Goal: Transaction & Acquisition: Obtain resource

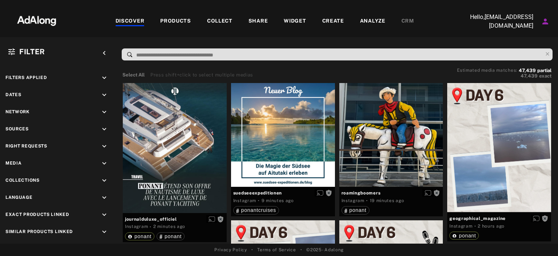
click at [223, 22] on div "COLLECT" at bounding box center [219, 21] width 25 height 9
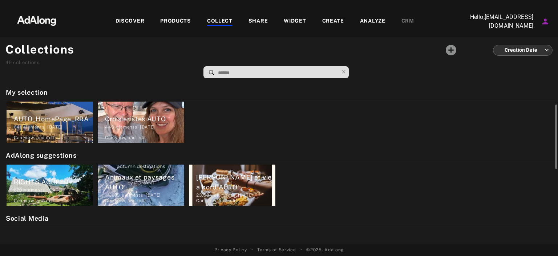
scroll to position [35, 0]
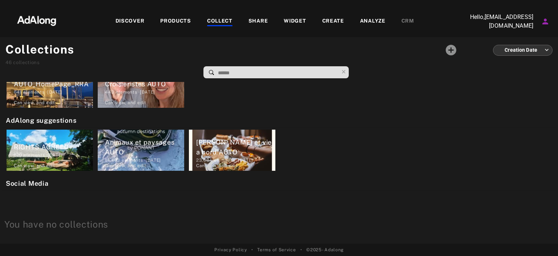
click at [144, 18] on div "DISCOVER" at bounding box center [130, 21] width 29 height 9
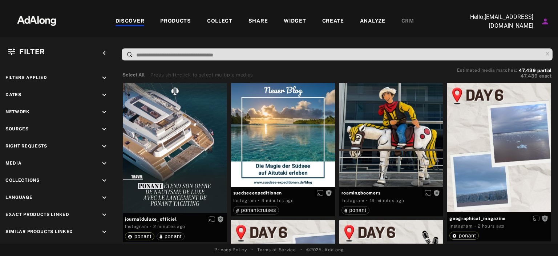
click at [216, 20] on div "COLLECT" at bounding box center [219, 21] width 25 height 9
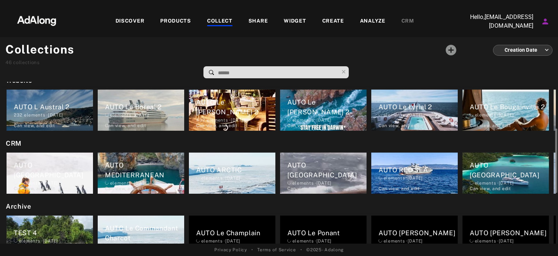
scroll to position [228, 0]
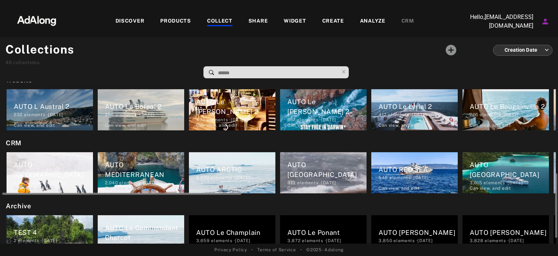
click at [64, 168] on div "AUTO [GEOGRAPHIC_DATA]" at bounding box center [53, 170] width 79 height 20
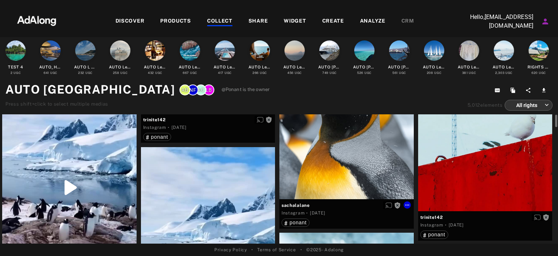
scroll to position [687, 0]
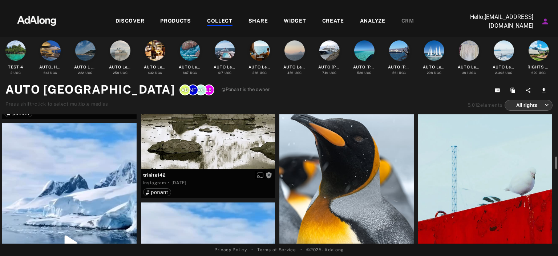
click at [349, 148] on div "Get rights" at bounding box center [346, 174] width 134 height 160
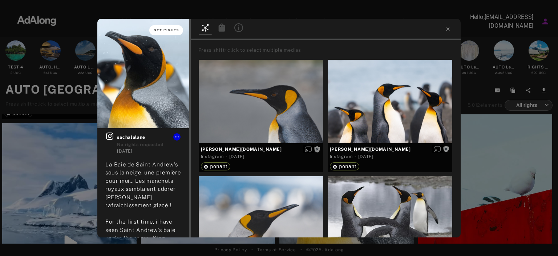
click at [166, 27] on button "Get rights" at bounding box center [165, 30] width 33 height 10
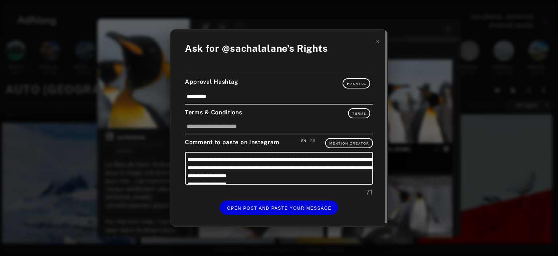
click at [314, 138] on div "FR" at bounding box center [312, 140] width 5 height 5
type textarea "**********"
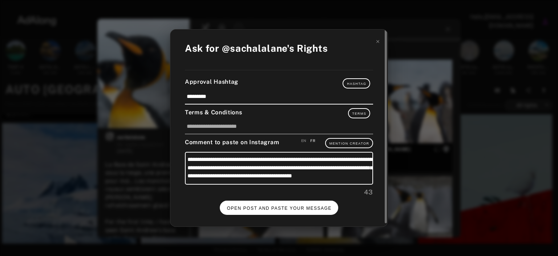
click at [291, 205] on span "OPEN POST AND PASTE YOUR MESSAGE" at bounding box center [279, 207] width 105 height 5
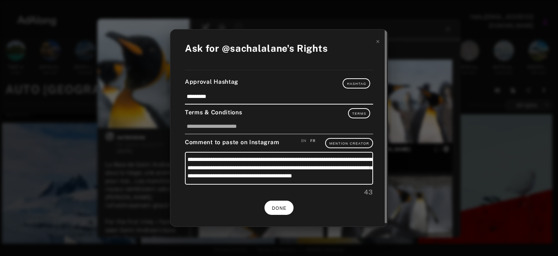
click at [282, 203] on button "DONE" at bounding box center [279, 207] width 29 height 14
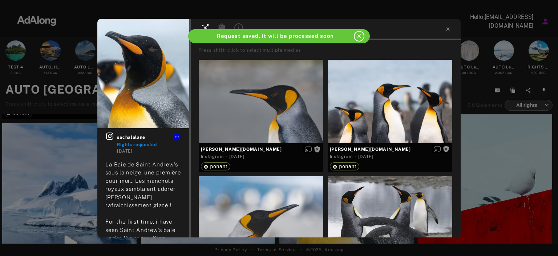
click at [496, 155] on div "sachalalane Rights requested [DATE] La Baie de Saint Andrew's sous la neige, un…" at bounding box center [279, 128] width 558 height 256
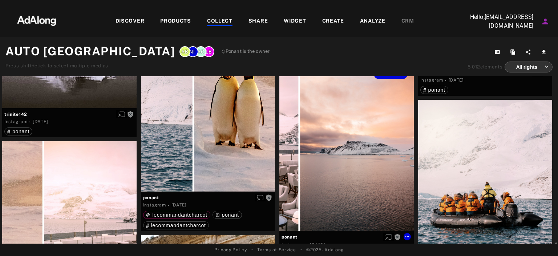
scroll to position [2723, 0]
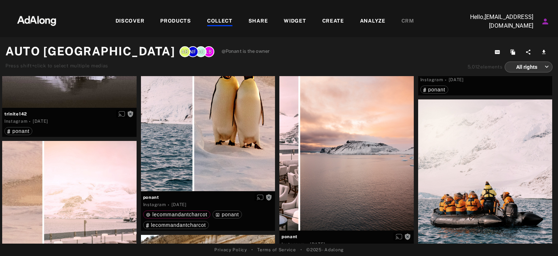
click at [212, 21] on div "COLLECT" at bounding box center [219, 21] width 25 height 9
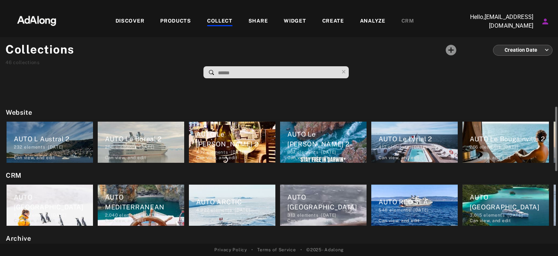
scroll to position [200, 0]
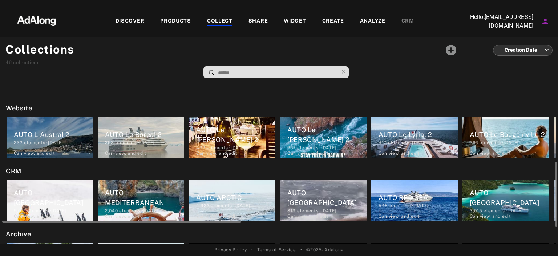
click at [174, 198] on div "AUTO MEDITERRANEAN" at bounding box center [144, 198] width 79 height 20
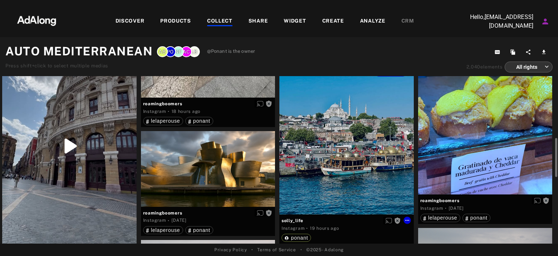
scroll to position [327, 0]
click at [338, 183] on div "Get rights" at bounding box center [346, 137] width 134 height 154
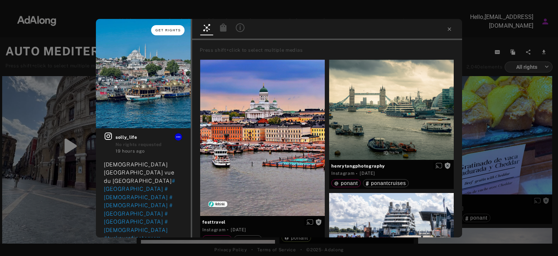
click at [174, 32] on span "Get rights" at bounding box center [168, 30] width 25 height 4
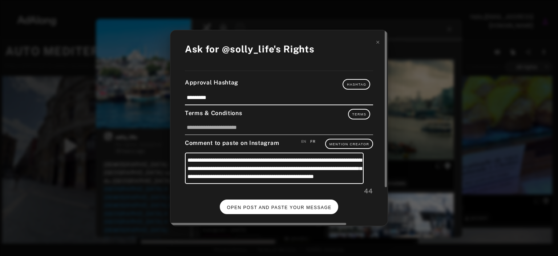
click at [278, 204] on button "OPEN POST AND PASTE YOUR MESSAGE" at bounding box center [279, 206] width 119 height 14
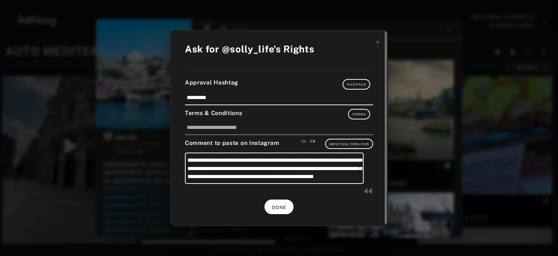
click at [278, 206] on span "DONE" at bounding box center [279, 207] width 15 height 5
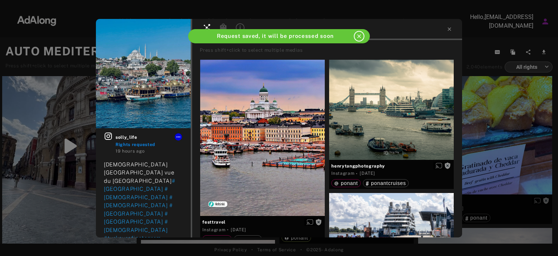
click at [519, 169] on div "solly_life Rights requested 19 hours ago [DEMOGRAPHIC_DATA] neuve vue du [GEOGR…" at bounding box center [279, 128] width 558 height 256
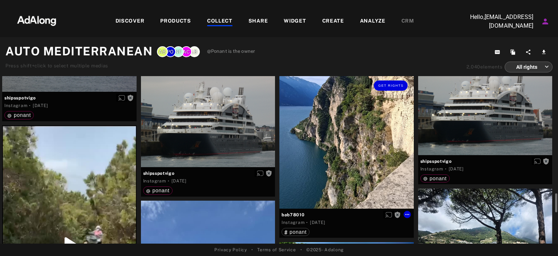
scroll to position [1233, 0]
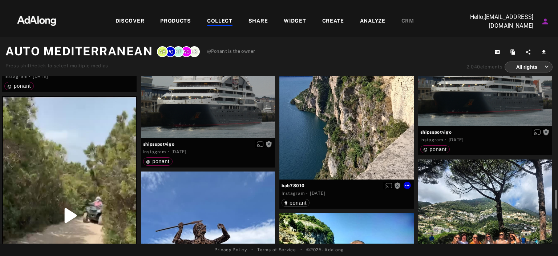
click at [344, 146] on div "Get rights" at bounding box center [346, 112] width 134 height 134
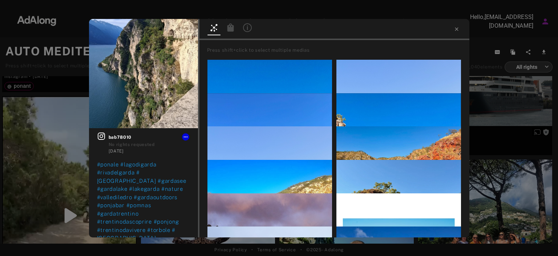
click at [79, 142] on div "Get rights bab78010 No rights requested [DATE] #ponale #lagodigarda #[GEOGRAPHI…" at bounding box center [279, 128] width 558 height 256
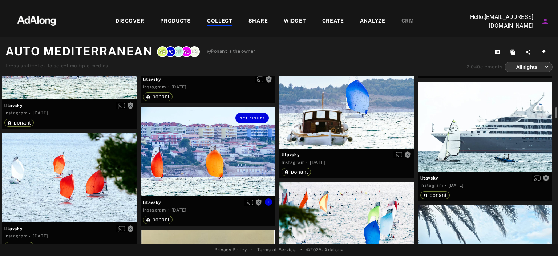
scroll to position [2566, 0]
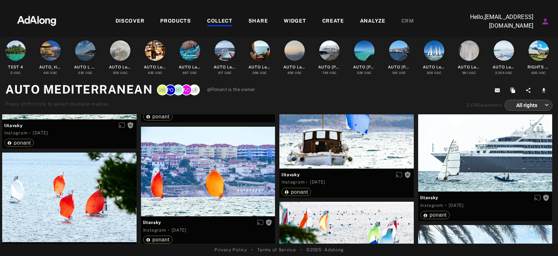
click at [224, 20] on div "COLLECT" at bounding box center [219, 21] width 25 height 9
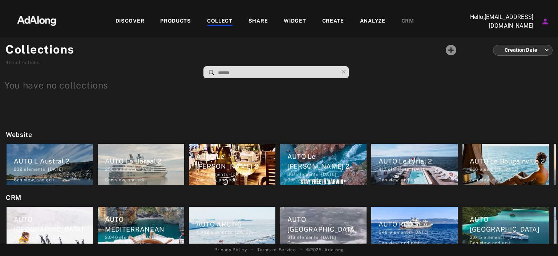
scroll to position [228, 0]
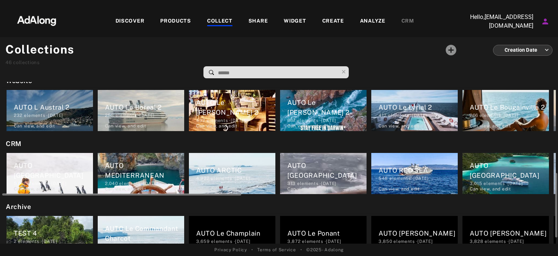
click at [531, 165] on div "AUTO [GEOGRAPHIC_DATA]" at bounding box center [509, 170] width 79 height 20
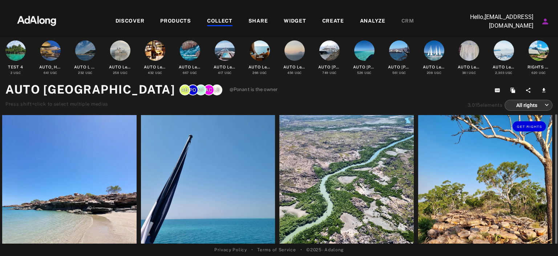
scroll to position [56, 0]
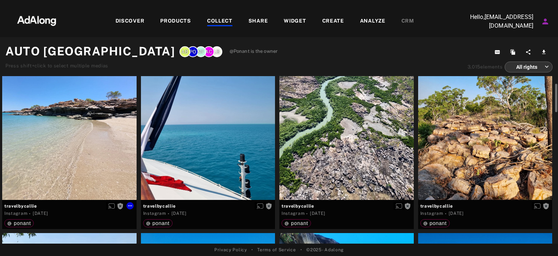
click at [116, 109] on div "Get rights" at bounding box center [69, 109] width 134 height 179
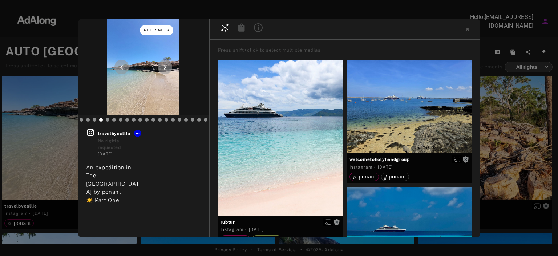
click at [162, 27] on button "Get rights" at bounding box center [156, 30] width 33 height 10
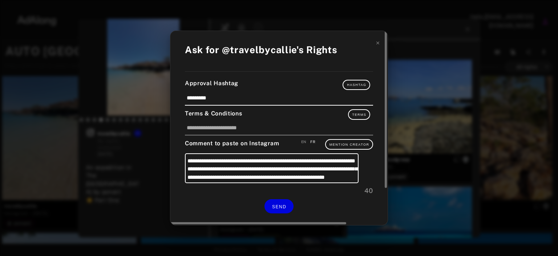
click at [304, 141] on div "EN" at bounding box center [303, 141] width 5 height 5
type textarea "**********"
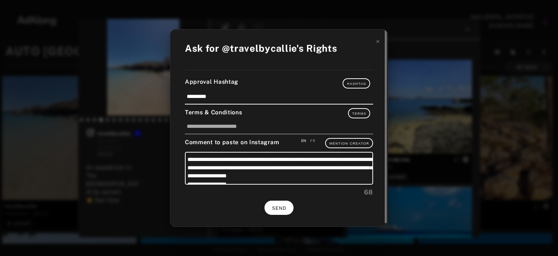
click at [277, 205] on span "SEND" at bounding box center [279, 207] width 14 height 5
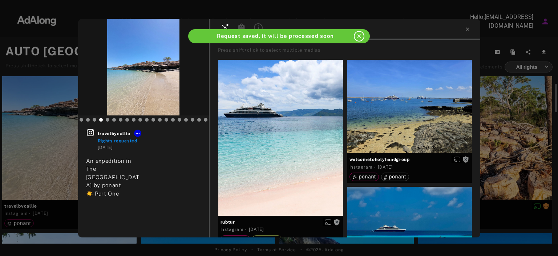
click at [526, 148] on div "travelbycallie Rights requested [DATE] An expedition in The [GEOGRAPHIC_DATA] b…" at bounding box center [279, 128] width 558 height 256
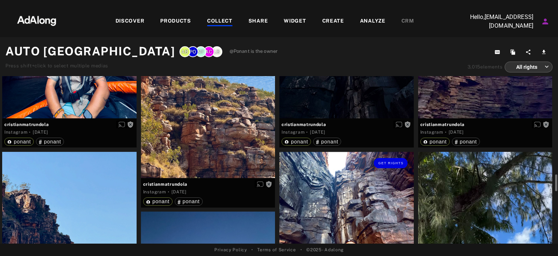
scroll to position [1199, 0]
click at [241, 169] on div "Get rights" at bounding box center [208, 88] width 134 height 179
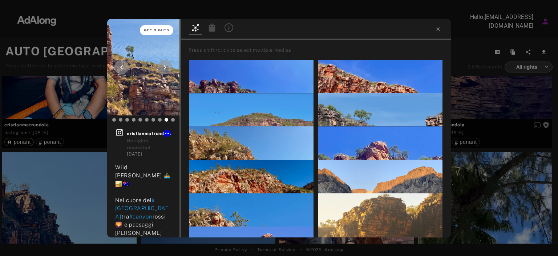
click at [158, 30] on span "Get rights" at bounding box center [156, 30] width 25 height 4
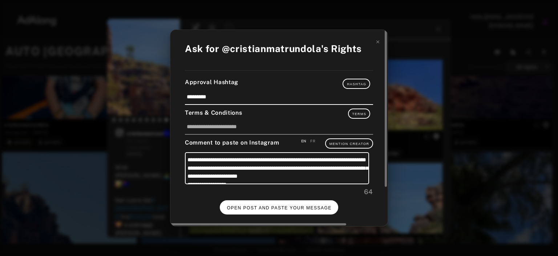
click at [287, 206] on span "OPEN POST AND PASTE YOUR MESSAGE" at bounding box center [279, 207] width 105 height 5
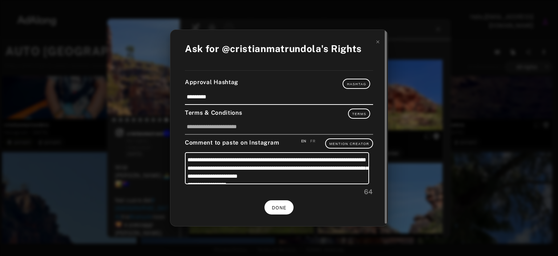
click at [273, 208] on span "DONE" at bounding box center [279, 207] width 15 height 5
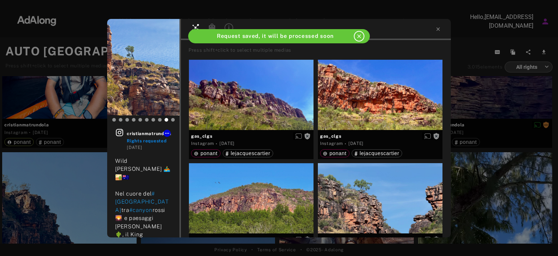
click at [469, 184] on div "cristianmatrundola Rights requested [DATE] Wild [PERSON_NAME] 🚣‍♂️🏜️🇦🇺 Nel cuor…" at bounding box center [279, 128] width 558 height 256
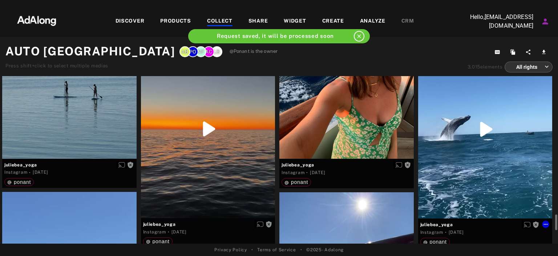
scroll to position [1806, 0]
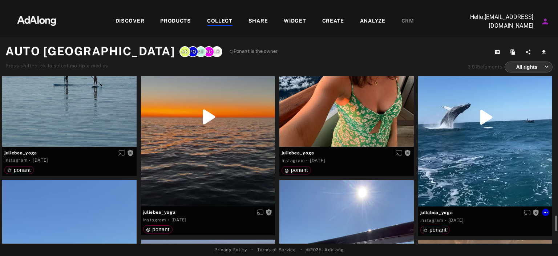
click at [469, 184] on div "Get rights" at bounding box center [485, 117] width 134 height 178
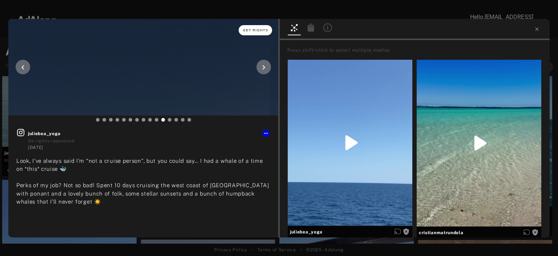
click at [259, 30] on span "Get rights" at bounding box center [255, 30] width 25 height 4
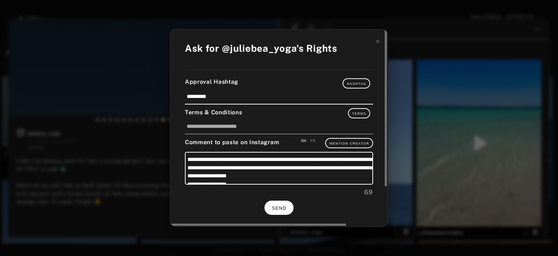
click at [280, 205] on span "SEND" at bounding box center [279, 207] width 14 height 5
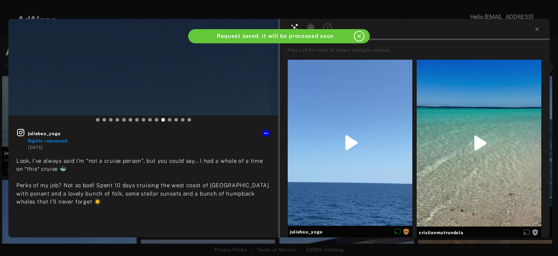
type input "**"
click at [336, 245] on div "00 : 01 / 00 : 08 The video can not be displayed juliebea_yoga Rights requested…" at bounding box center [279, 128] width 558 height 256
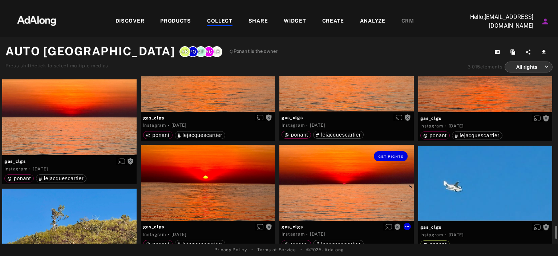
scroll to position [2330, 0]
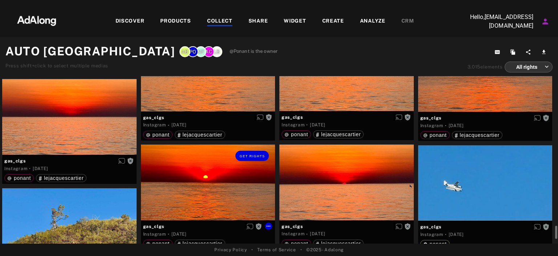
click at [230, 177] on div "Get rights" at bounding box center [208, 182] width 134 height 76
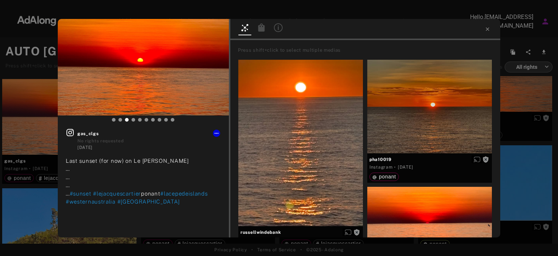
click at [518, 189] on div "Get rights gas_clgs No rights requested [DATE] Last sunset (for now) on Le [PER…" at bounding box center [279, 128] width 558 height 256
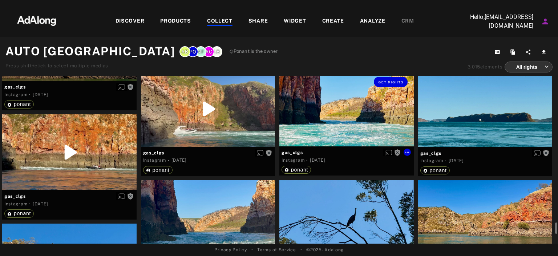
scroll to position [2621, 0]
click at [334, 125] on div "Get rights" at bounding box center [346, 109] width 134 height 76
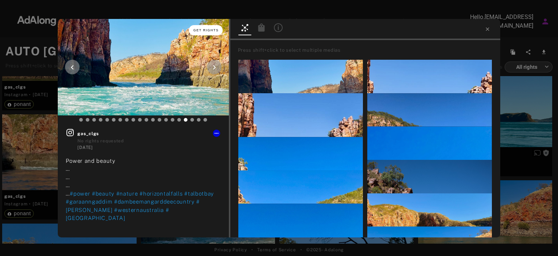
click at [213, 31] on span "Get rights" at bounding box center [205, 30] width 25 height 4
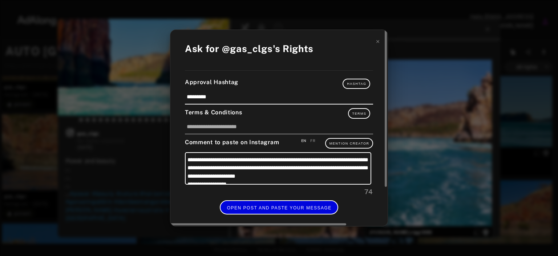
click at [295, 206] on span "OPEN POST AND PASTE YOUR MESSAGE" at bounding box center [279, 207] width 105 height 5
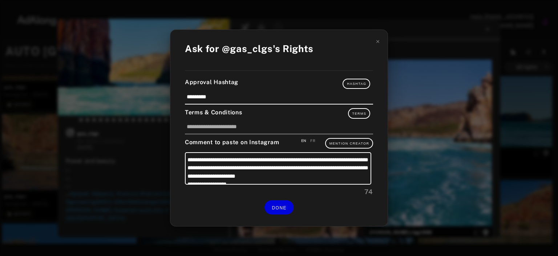
click at [486, 126] on div "**********" at bounding box center [279, 128] width 558 height 256
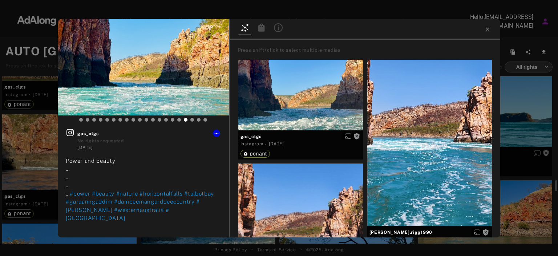
click at [518, 140] on div "Get rights gas_clgs No rights requested [DATE] Power and beauty … … … … #power …" at bounding box center [279, 128] width 558 height 256
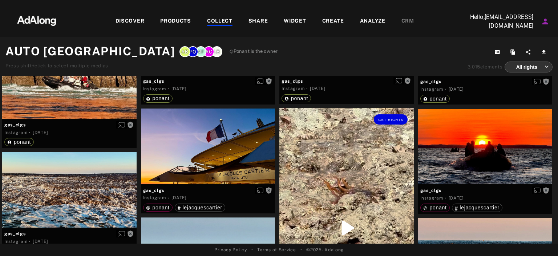
scroll to position [3053, 0]
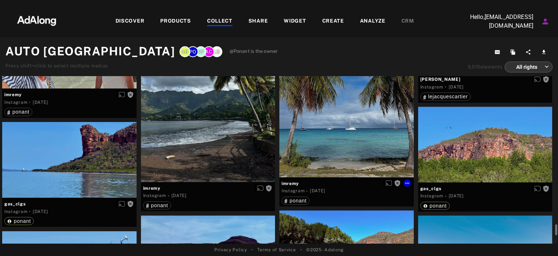
click at [371, 157] on div "Get rights" at bounding box center [346, 87] width 134 height 179
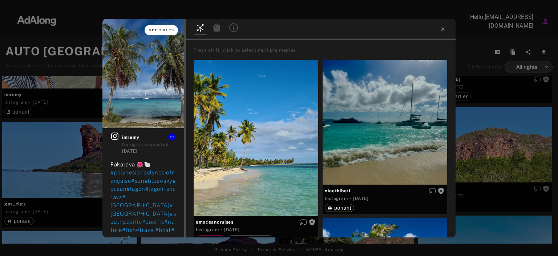
click at [164, 28] on span "Get rights" at bounding box center [161, 30] width 25 height 4
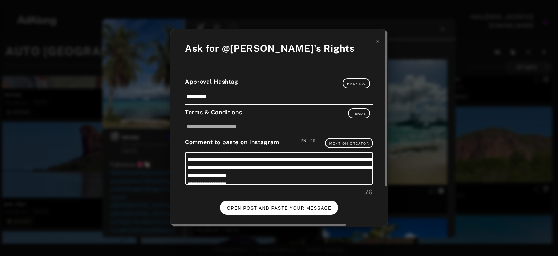
click at [282, 206] on span "OPEN POST AND PASTE YOUR MESSAGE" at bounding box center [279, 207] width 105 height 5
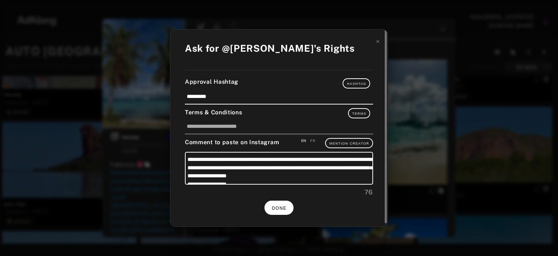
click at [283, 203] on button "DONE" at bounding box center [279, 207] width 29 height 14
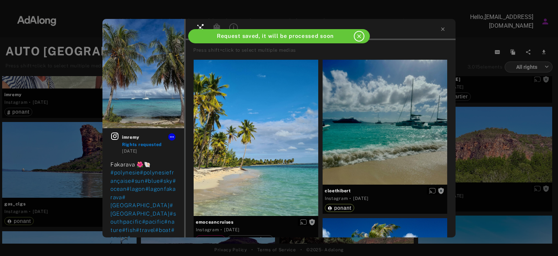
click at [495, 154] on div "imremy Rights requested [DATE] Fakarava 🌺🐚 #[GEOGRAPHIC_DATA]#polynesiefrançais…" at bounding box center [279, 128] width 558 height 256
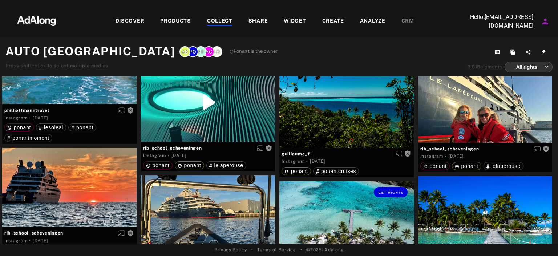
scroll to position [4281, 0]
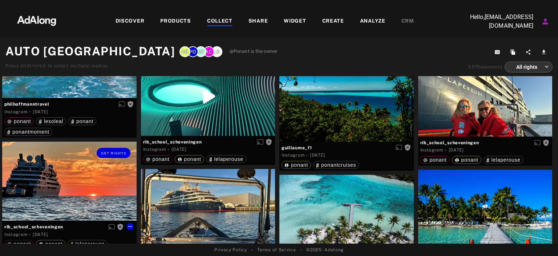
click at [47, 164] on div "Get rights" at bounding box center [69, 180] width 134 height 79
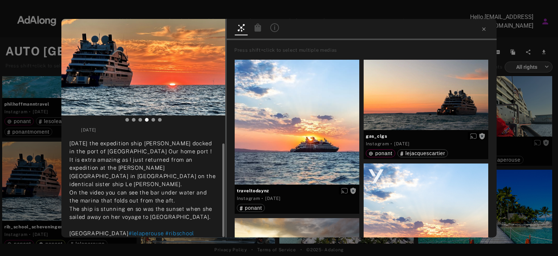
scroll to position [17, 0]
click at [206, 27] on button "Get rights" at bounding box center [202, 30] width 33 height 10
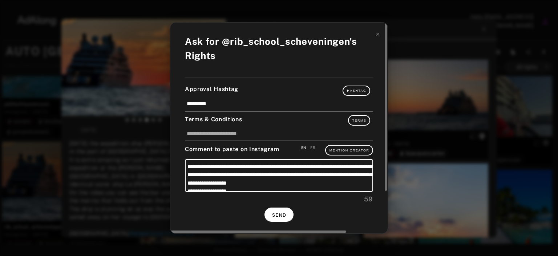
click at [283, 211] on button "SEND" at bounding box center [279, 214] width 29 height 14
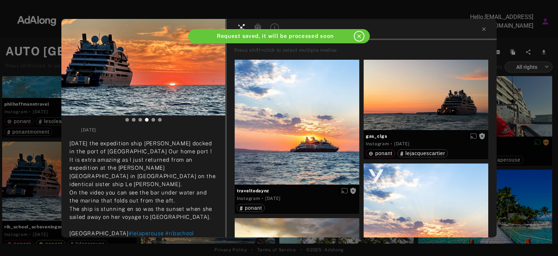
click at [517, 184] on div "rib_school_scheveningen Rights requested [DATE] [DATE] the expedition ship [PER…" at bounding box center [279, 128] width 558 height 256
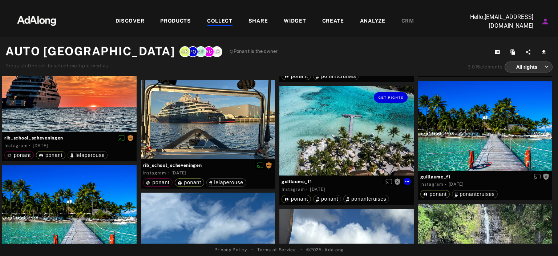
scroll to position [4370, 0]
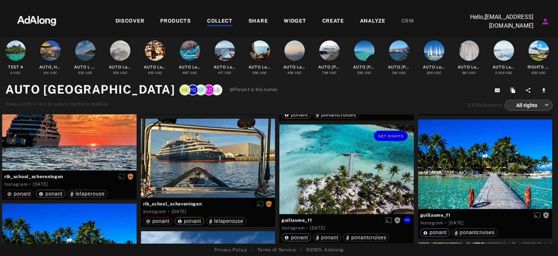
click at [323, 142] on div "Get rights" at bounding box center [346, 135] width 134 height 23
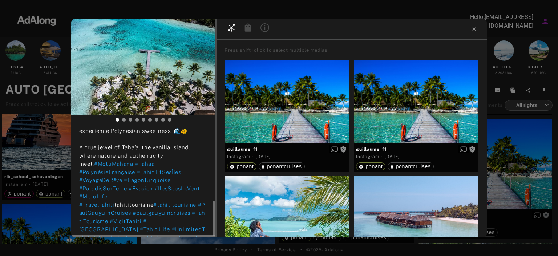
scroll to position [219, 0]
click at [24, 145] on div "Get rights guillaume_f1 No rights requested [DATE] ✨ Une escale paradisiaque au…" at bounding box center [279, 128] width 558 height 256
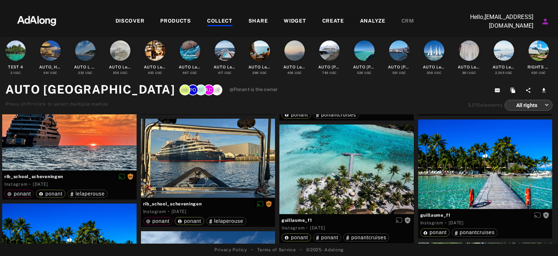
click at [222, 20] on div "COLLECT" at bounding box center [219, 21] width 25 height 9
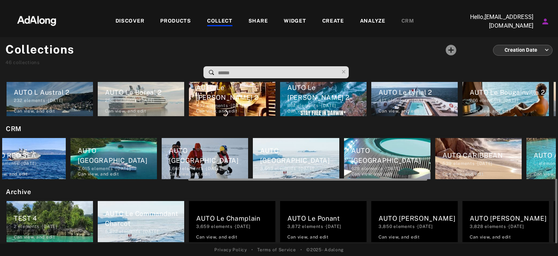
scroll to position [0, 405]
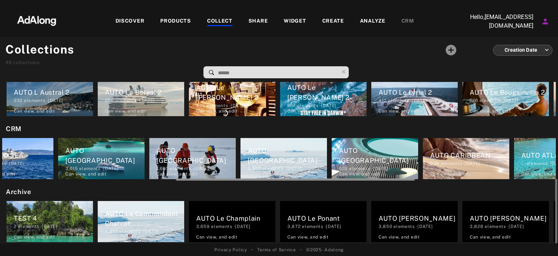
drag, startPoint x: 205, startPoint y: 178, endPoint x: 381, endPoint y: 189, distance: 175.5
click at [381, 189] on div "My selection AUTO_HomePage_RRA 641 elements · [DATE] Can view , and edit Croisi…" at bounding box center [279, 162] width 558 height 161
click at [380, 160] on div "AUTO [GEOGRAPHIC_DATA]" at bounding box center [378, 155] width 79 height 20
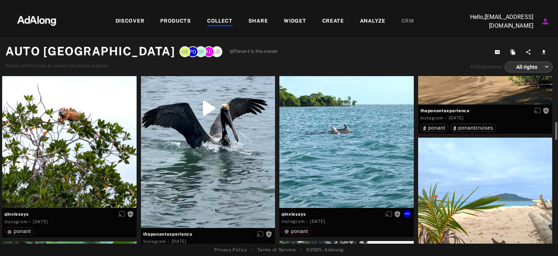
click at [348, 140] on div "Get rights" at bounding box center [346, 118] width 134 height 178
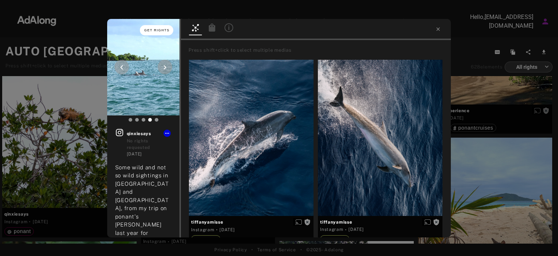
click at [158, 31] on span "Get rights" at bounding box center [156, 30] width 25 height 4
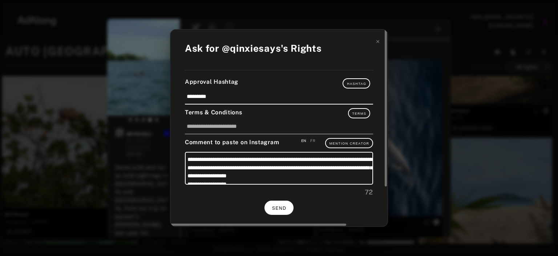
click at [274, 208] on span "SEND" at bounding box center [279, 207] width 14 height 5
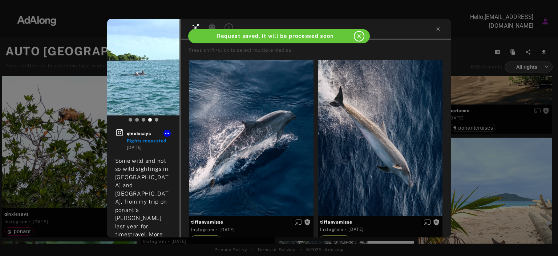
click at [498, 181] on div "qinxiesays Rights requested [DATE] Some wild and not so wild sightings in [GEOG…" at bounding box center [279, 128] width 558 height 256
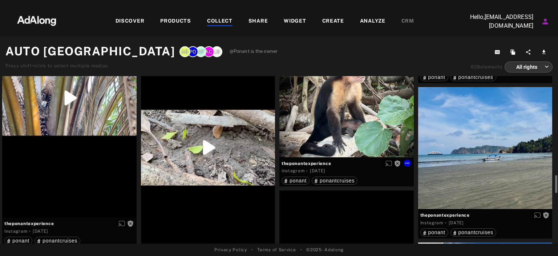
click at [362, 138] on div "Get rights" at bounding box center [346, 106] width 134 height 101
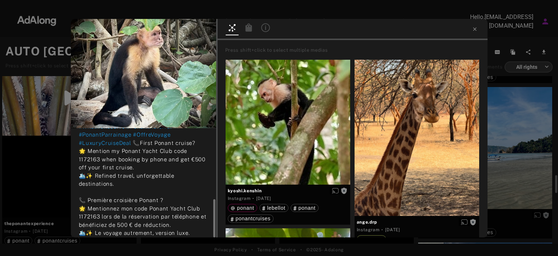
click at [45, 158] on div "Get rights theponantexperience No rights requested [DATE] 🇬🇧 Wild Encounters in…" at bounding box center [279, 128] width 558 height 256
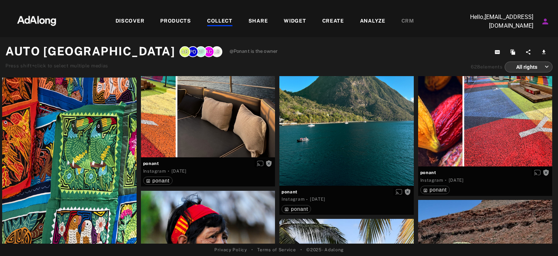
click at [222, 24] on div "COLLECT" at bounding box center [219, 21] width 25 height 9
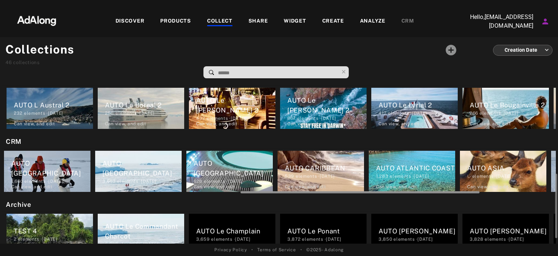
drag, startPoint x: 220, startPoint y: 190, endPoint x: 458, endPoint y: 205, distance: 238.6
click at [458, 205] on div "My selection AUTO_HomePage_RRA 641 elements · [DATE] Can view , and edit Croisi…" at bounding box center [279, 162] width 558 height 161
click at [318, 162] on div "AUTO CARIBBEAN 539 elements · [DATE] Can view , and edit" at bounding box center [321, 170] width 87 height 41
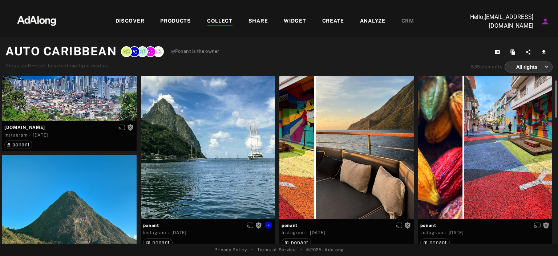
click at [221, 149] on div "Get rights" at bounding box center [208, 135] width 134 height 168
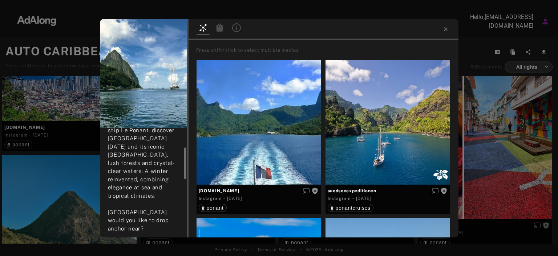
click at [60, 189] on div "Get rights ponant No rights requested [DATE] Far from winter temperatures, sail…" at bounding box center [279, 128] width 558 height 256
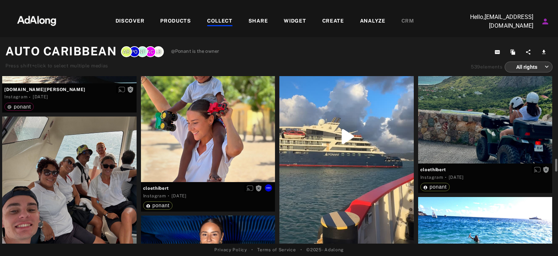
click at [200, 120] on div "Get rights" at bounding box center [208, 115] width 134 height 134
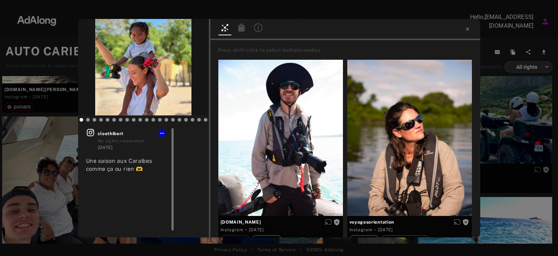
click at [92, 131] on icon at bounding box center [90, 132] width 9 height 9
click at [502, 131] on div "Get rights cloethibert No rights requested [DATE] Une saison aux Caraïbes comme…" at bounding box center [279, 128] width 558 height 256
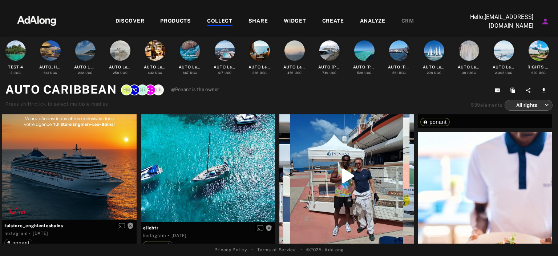
scroll to position [2088, 0]
click at [202, 168] on div "Get rights" at bounding box center [208, 102] width 134 height 239
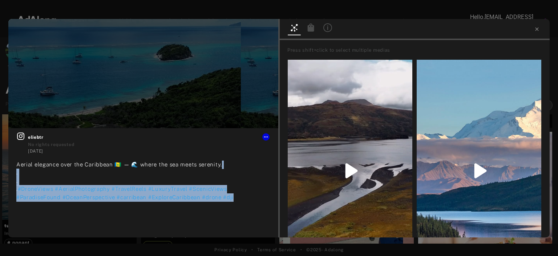
drag, startPoint x: 231, startPoint y: 157, endPoint x: 221, endPoint y: 238, distance: 81.0
click at [221, 238] on div "Get rights eliebtr No rights requested [DATE] Aerial elegance over the Caribbea…" at bounding box center [279, 128] width 558 height 256
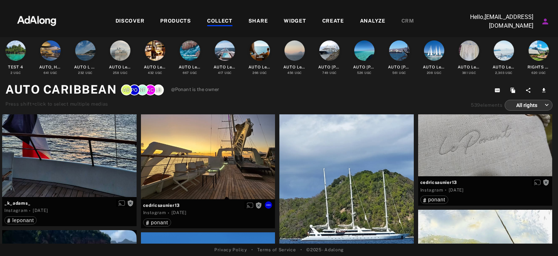
scroll to position [2312, 0]
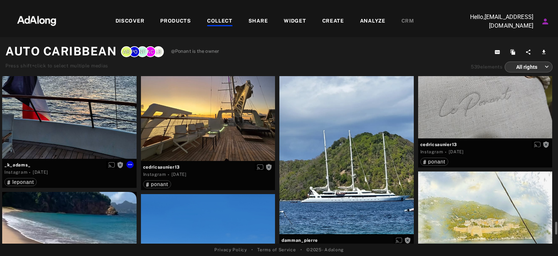
click at [80, 136] on div "Get rights" at bounding box center [69, 75] width 134 height 168
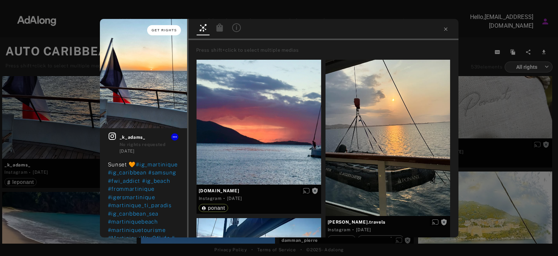
click at [164, 26] on button "Get rights" at bounding box center [163, 30] width 33 height 10
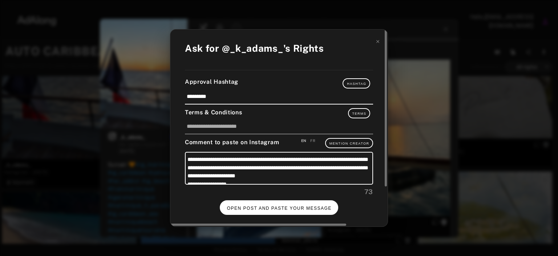
click at [275, 209] on button "OPEN POST AND PASTE YOUR MESSAGE" at bounding box center [279, 207] width 119 height 14
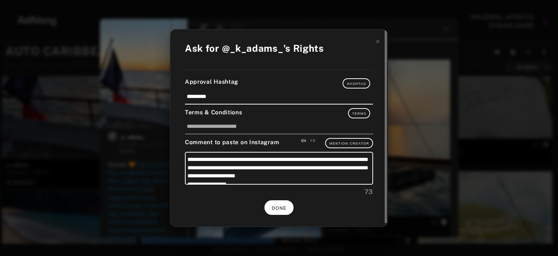
click at [277, 202] on button "DONE" at bounding box center [279, 207] width 29 height 14
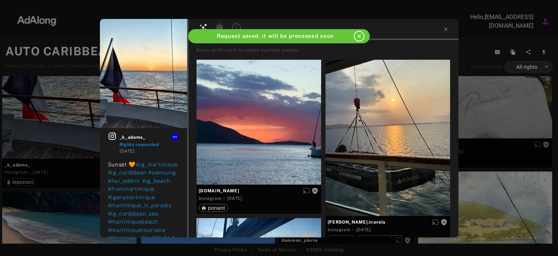
click at [505, 187] on div "_k_adams_ Rights requested [DATE] Sunset 🧡 #ig_martinique #ig_caribbean #samsun…" at bounding box center [279, 128] width 558 height 256
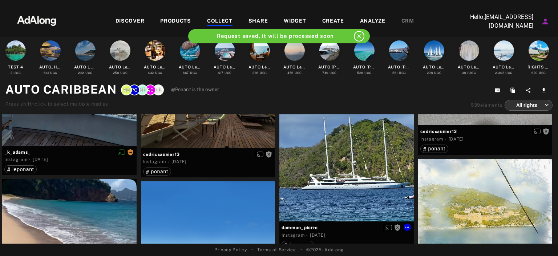
scroll to position [2362, 0]
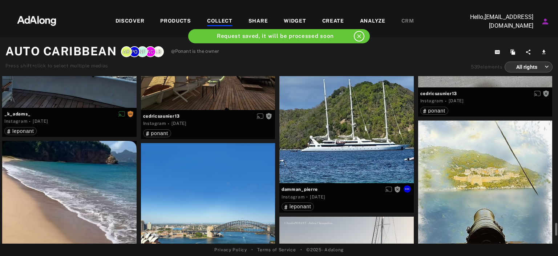
click at [309, 155] on div "Get rights" at bounding box center [346, 99] width 134 height 168
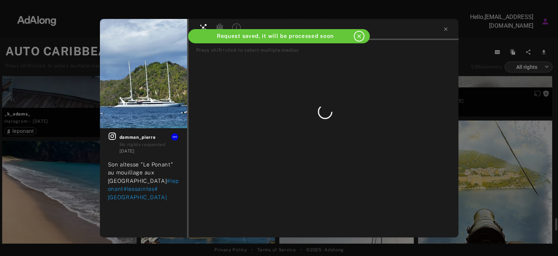
click at [471, 156] on div "Get rights damman_pierre No rights requested [DATE] Son altesse "Le Ponant" au …" at bounding box center [279, 128] width 558 height 256
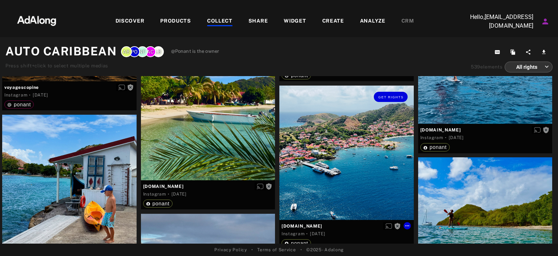
scroll to position [2993, 0]
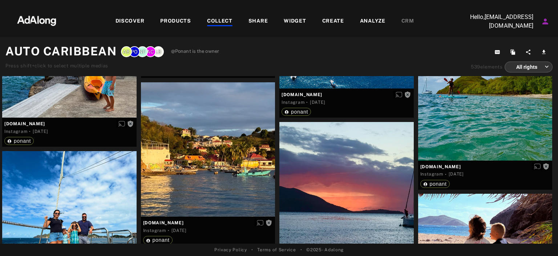
click at [224, 23] on div "COLLECT" at bounding box center [219, 21] width 25 height 9
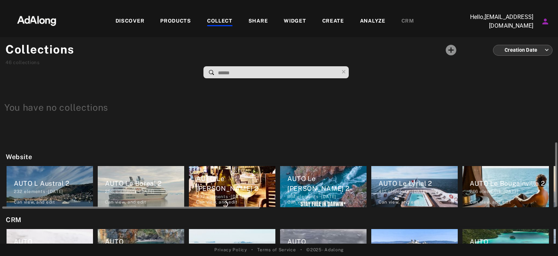
click at [323, 179] on div "AUTO Le [PERSON_NAME] 2" at bounding box center [326, 183] width 79 height 20
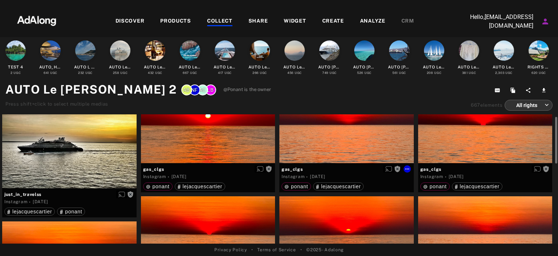
scroll to position [25, 0]
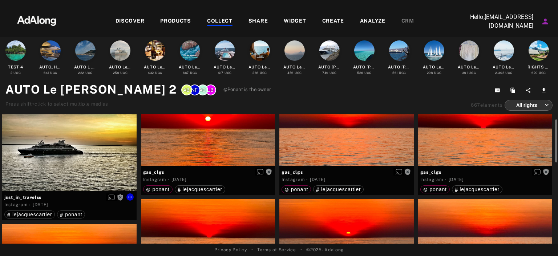
click at [64, 135] on div "Get rights" at bounding box center [69, 140] width 134 height 101
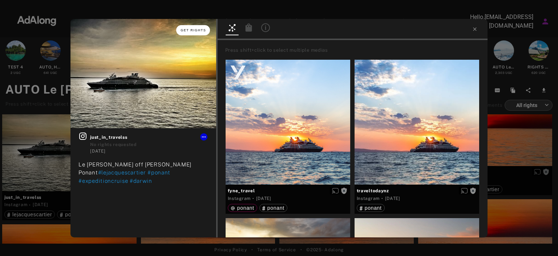
click at [195, 28] on span "Get rights" at bounding box center [193, 30] width 25 height 4
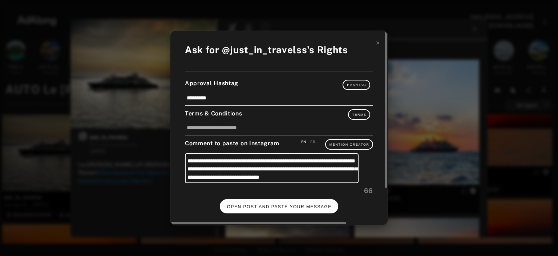
click at [298, 204] on span "OPEN POST AND PASTE YOUR MESSAGE" at bounding box center [279, 206] width 105 height 5
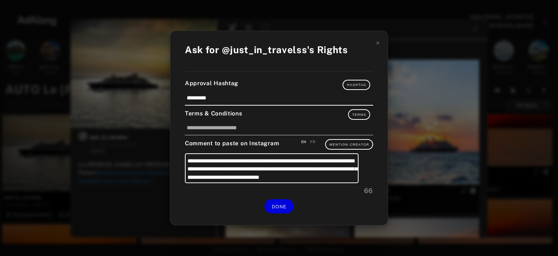
click at [465, 163] on div "**********" at bounding box center [279, 128] width 558 height 256
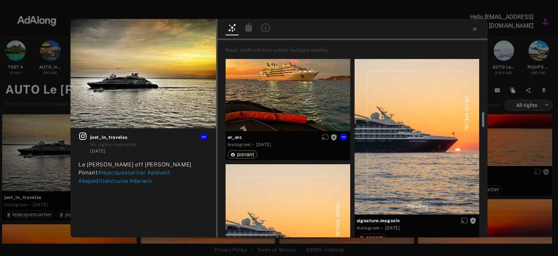
click at [295, 91] on div "Get rights" at bounding box center [288, 68] width 125 height 125
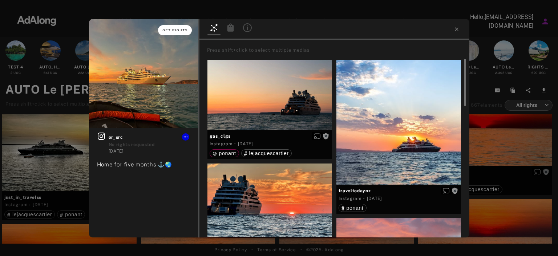
click at [170, 32] on button "Get rights" at bounding box center [174, 30] width 33 height 10
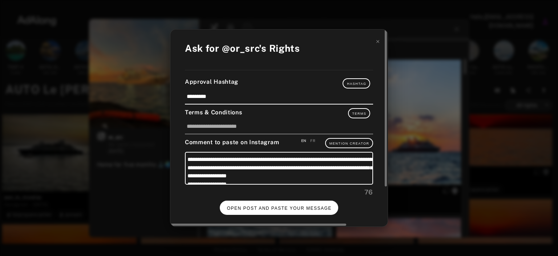
click at [282, 208] on span "OPEN POST AND PASTE YOUR MESSAGE" at bounding box center [279, 207] width 105 height 5
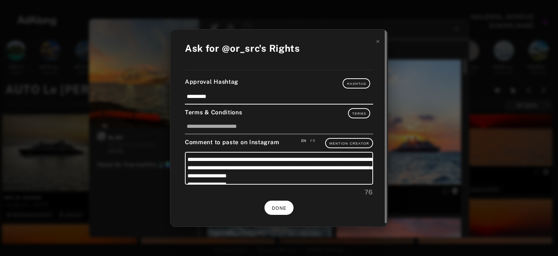
click at [279, 205] on span "DONE" at bounding box center [279, 207] width 15 height 5
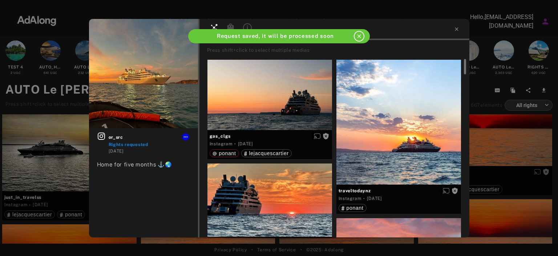
click at [514, 137] on div "or_src Rights requested [DATE] Home for five months ⚓️🌏 Press shift+click to se…" at bounding box center [279, 128] width 558 height 256
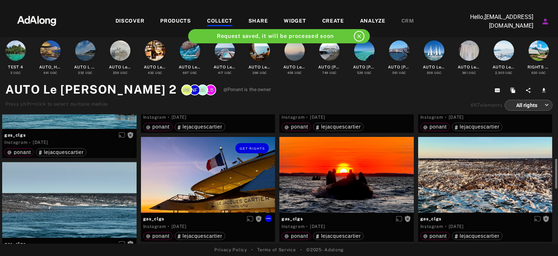
click at [228, 172] on div "Get rights" at bounding box center [208, 175] width 134 height 76
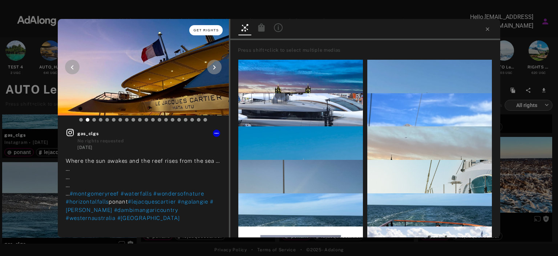
click at [214, 26] on button "Get rights" at bounding box center [205, 30] width 33 height 10
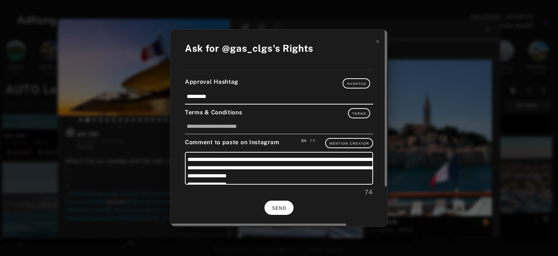
click at [279, 205] on span "SEND" at bounding box center [279, 207] width 14 height 5
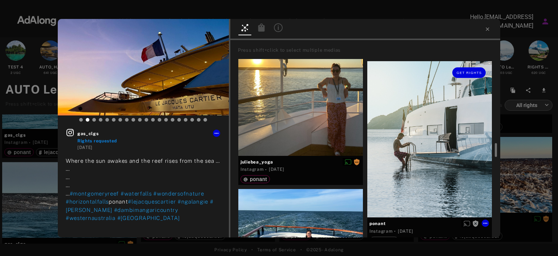
scroll to position [725, 0]
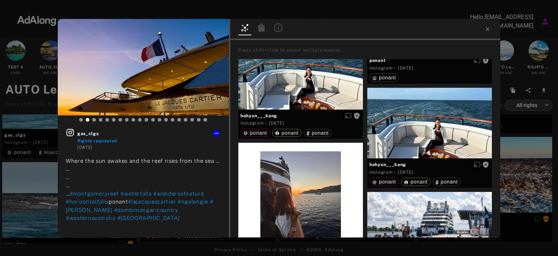
click at [524, 173] on div "gas_clgs Rights requested [DATE] Where the sun awakes and the reef rises from t…" at bounding box center [279, 128] width 558 height 256
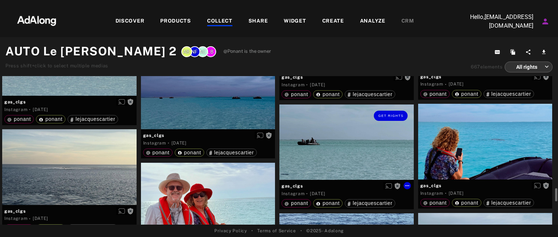
scroll to position [1197, 0]
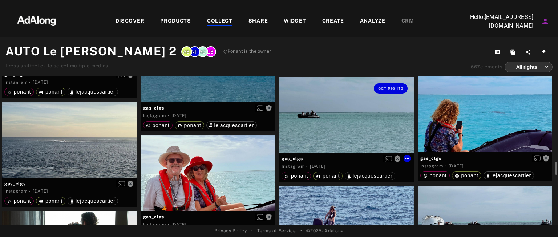
click at [334, 110] on div "Get rights" at bounding box center [346, 115] width 134 height 76
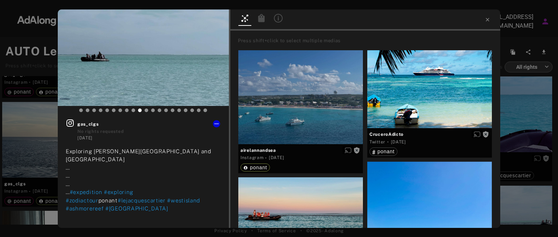
click at [36, 158] on div "Get rights gas_clgs No rights requested [DATE] Exploring [PERSON_NAME][GEOGRAPH…" at bounding box center [279, 118] width 558 height 237
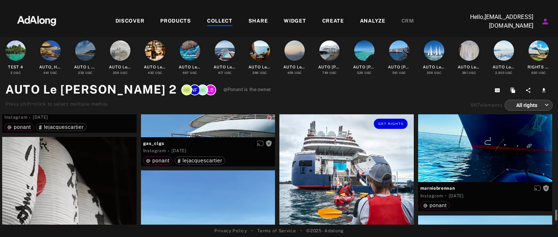
scroll to position [2524, 0]
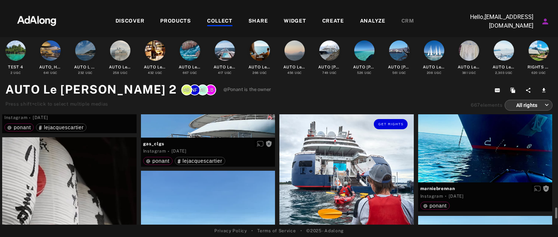
click at [342, 184] on div "Get rights" at bounding box center [346, 180] width 134 height 134
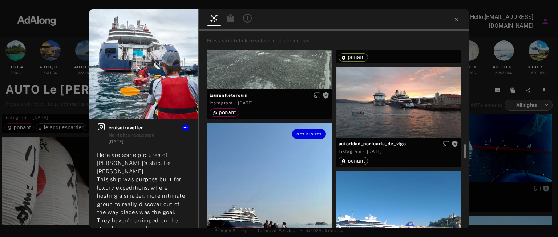
scroll to position [811, 0]
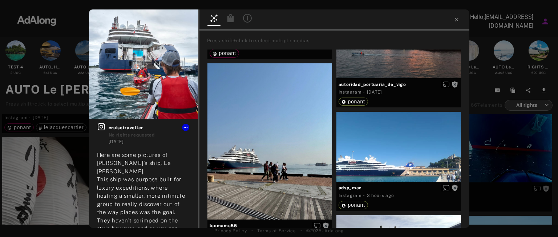
click at [48, 173] on div "Get rights cruisetraveller No rights requested [DATE] Here are some pictures of…" at bounding box center [279, 118] width 558 height 237
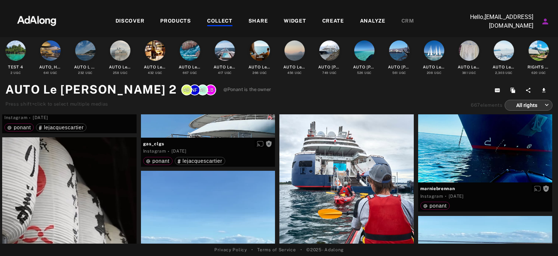
click at [288, 20] on div "WIDGET" at bounding box center [295, 21] width 22 height 9
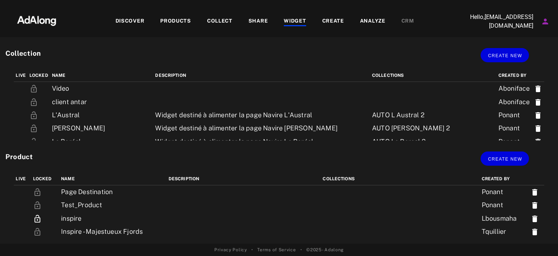
click at [186, 20] on div "PRODUCTS" at bounding box center [175, 21] width 31 height 9
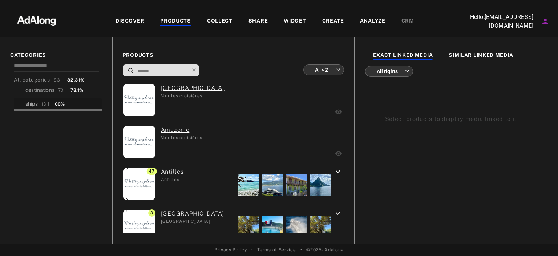
click at [32, 104] on div "ships" at bounding box center [31, 104] width 12 height 8
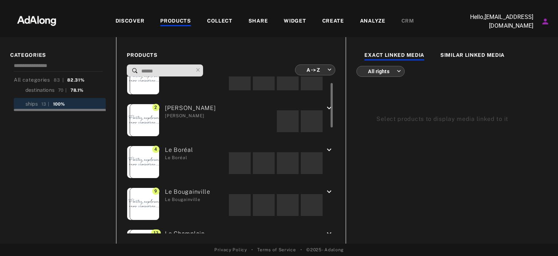
scroll to position [22, 0]
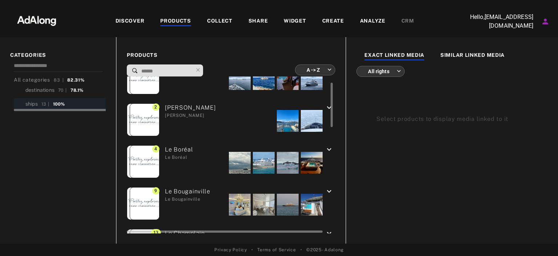
click at [158, 104] on span "2" at bounding box center [155, 106] width 7 height 7
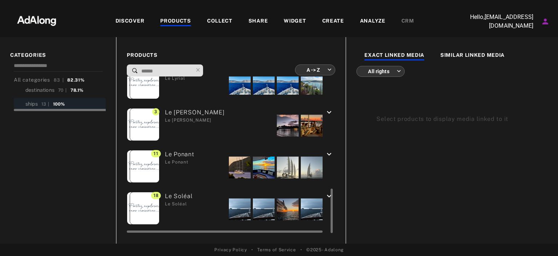
scroll to position [394, 0]
click at [187, 151] on div "Le Ponant Le Ponant" at bounding box center [177, 167] width 35 height 35
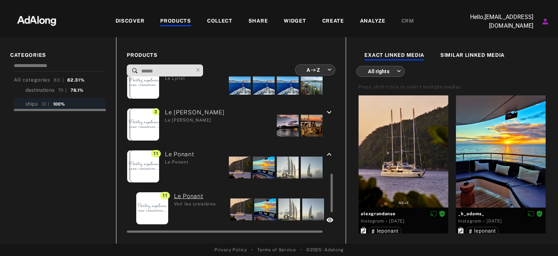
click at [185, 155] on div "Le Ponant Le Ponant" at bounding box center [177, 167] width 35 height 35
